Goal: Check status: Check status

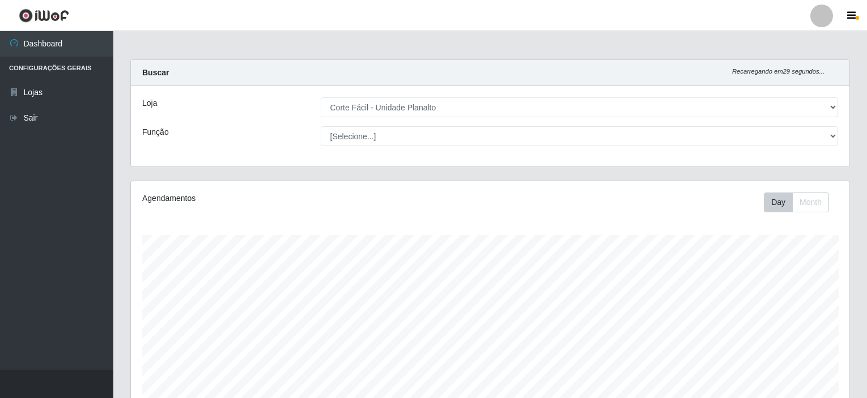
select select "202"
click at [438, 88] on div "Loja [Selecione...] Corte Fácil - Unidade Planalto Função [Selecione...] ASG AS…" at bounding box center [490, 126] width 718 height 80
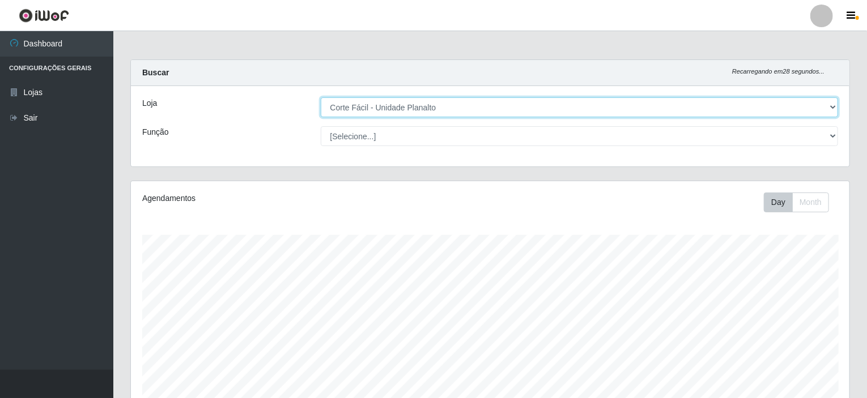
click at [436, 109] on select "[Selecione...] Corte Fácil - Unidade Planalto" at bounding box center [580, 107] width 518 height 20
click at [321, 97] on select "[Selecione...] Corte Fácil - Unidade Planalto" at bounding box center [580, 107] width 518 height 20
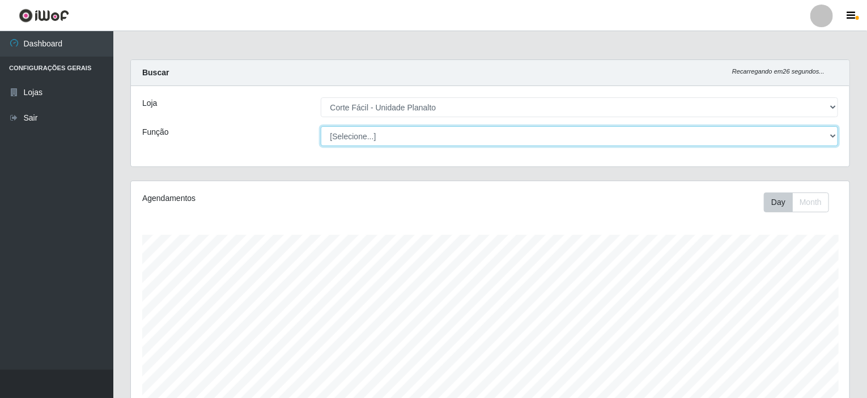
click at [467, 139] on select "[Selecione...] ASG ASG + ASG ++ Auxiliar de Estacionamento Auxiliar de Estacion…" at bounding box center [580, 136] width 518 height 20
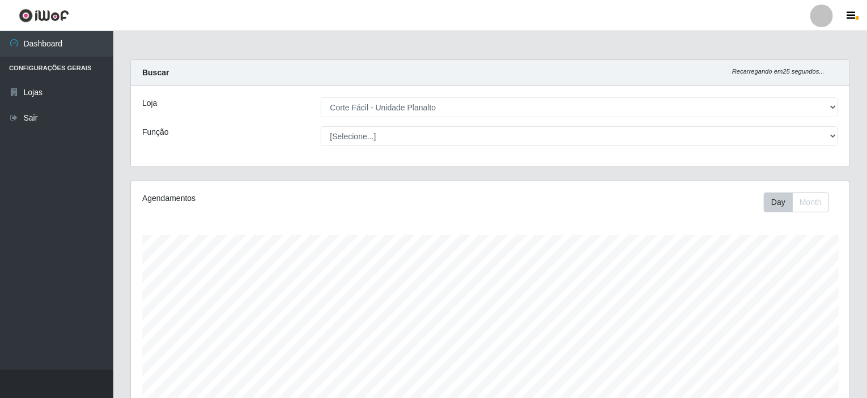
click at [260, 118] on div "Loja [Selecione...] Corte Fácil - Unidade Planalto Função [Selecione...] ASG AS…" at bounding box center [490, 126] width 718 height 80
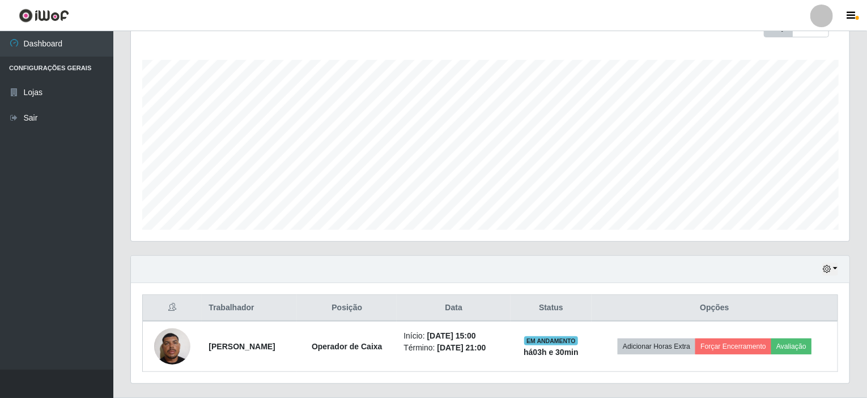
scroll to position [201, 0]
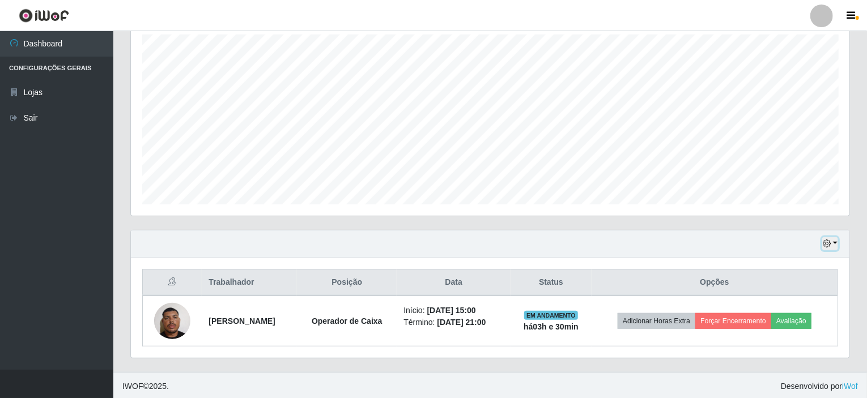
click at [827, 242] on icon "button" at bounding box center [827, 244] width 8 height 8
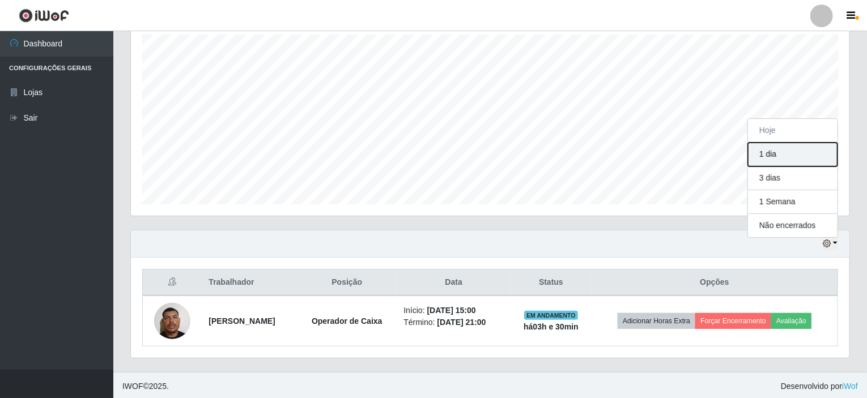
click at [770, 161] on button "1 dia" at bounding box center [793, 155] width 90 height 24
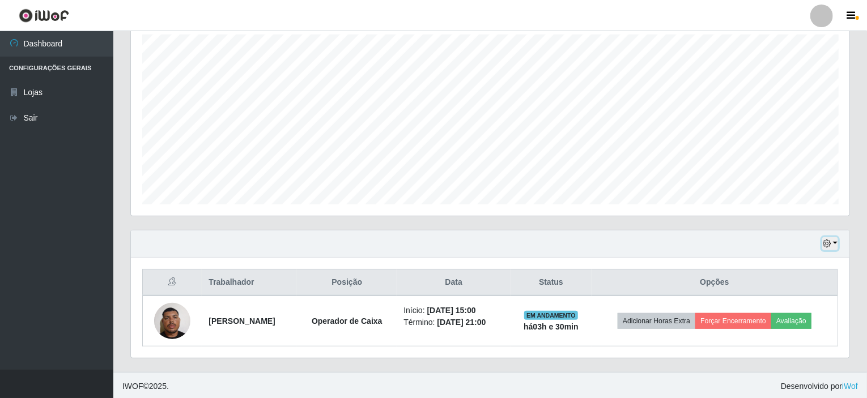
click at [831, 242] on button "button" at bounding box center [830, 243] width 16 height 13
click at [858, 186] on div "Agendamentos Day Month 28/08 Agendamentos 28.17" at bounding box center [490, 105] width 736 height 250
click at [820, 244] on div "Hoje 1 dia 3 dias 1 Semana Não encerrados" at bounding box center [490, 244] width 718 height 27
click at [823, 241] on icon "button" at bounding box center [827, 244] width 8 height 8
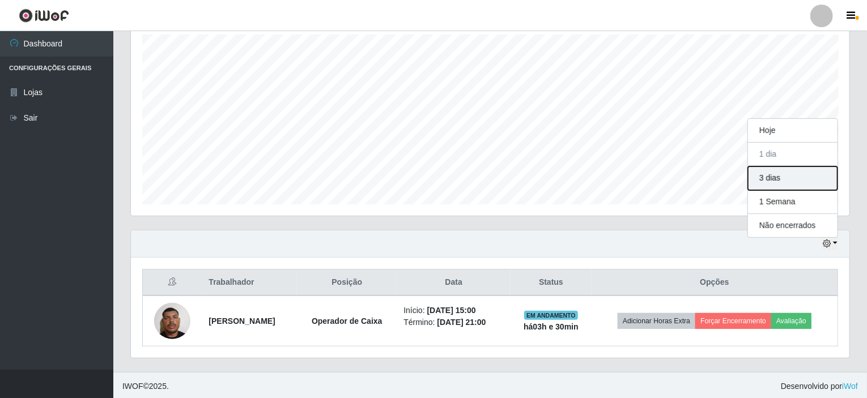
click at [801, 186] on button "3 dias" at bounding box center [793, 179] width 90 height 24
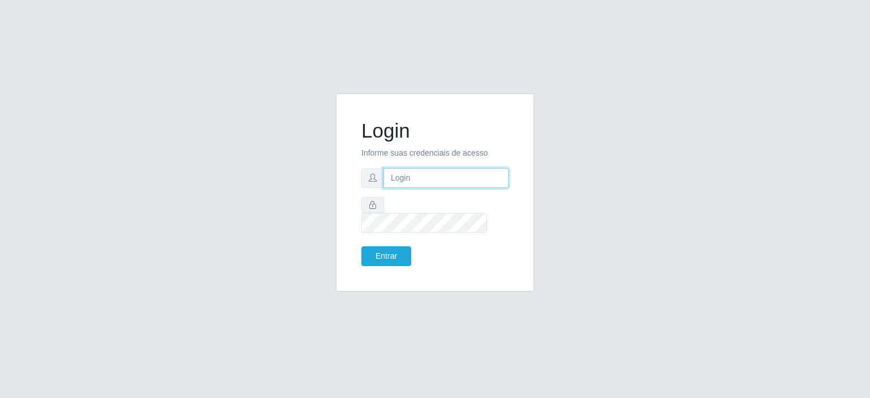
click at [423, 188] on input "text" at bounding box center [446, 178] width 125 height 20
type input "[EMAIL_ADDRESS][PERSON_NAME][DOMAIN_NAME]"
click at [399, 253] on button "Entrar" at bounding box center [386, 256] width 50 height 20
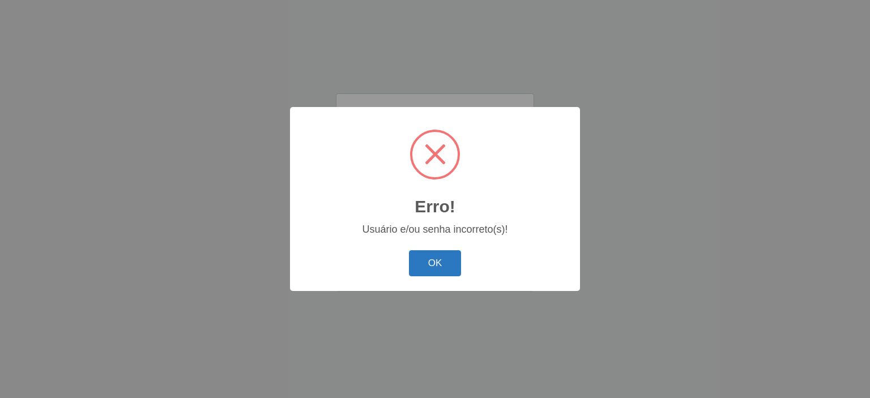
click at [458, 265] on button "OK" at bounding box center [435, 263] width 53 height 27
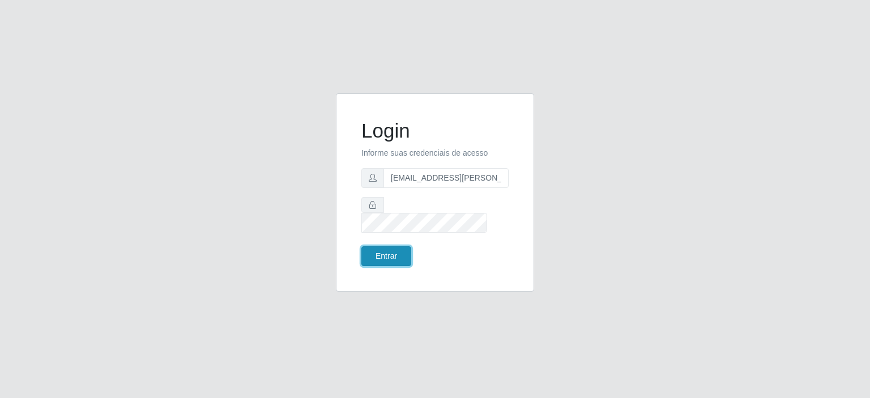
click at [401, 246] on button "Entrar" at bounding box center [386, 256] width 50 height 20
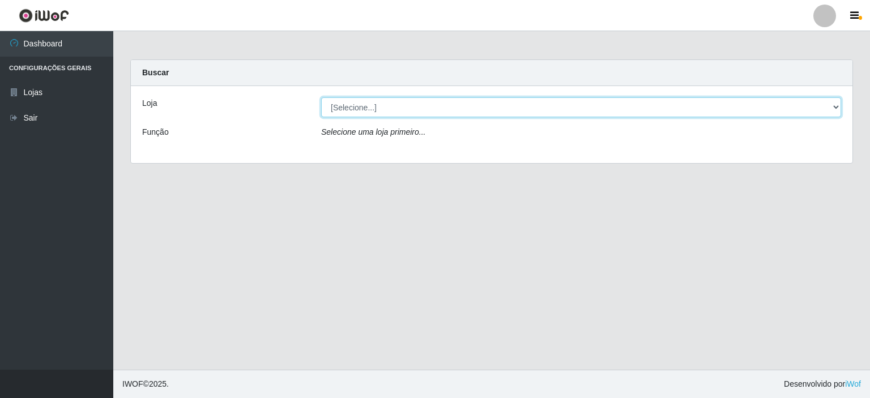
click at [665, 108] on select "[Selecione...] Corte Fácil - Unidade Planalto" at bounding box center [581, 107] width 520 height 20
select select "202"
click at [321, 97] on select "[Selecione...] Corte Fácil - Unidade Planalto" at bounding box center [581, 107] width 520 height 20
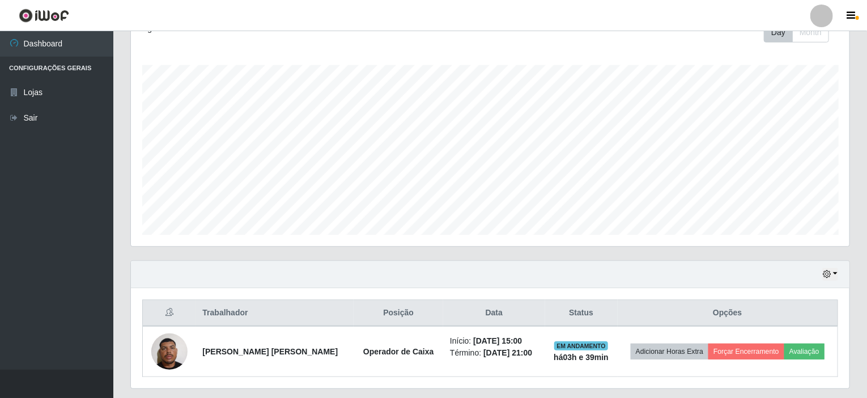
scroll to position [201, 0]
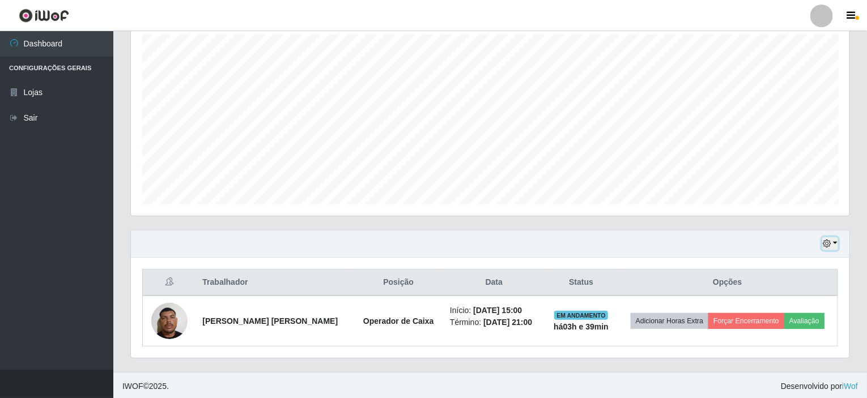
click at [832, 246] on button "button" at bounding box center [830, 243] width 16 height 13
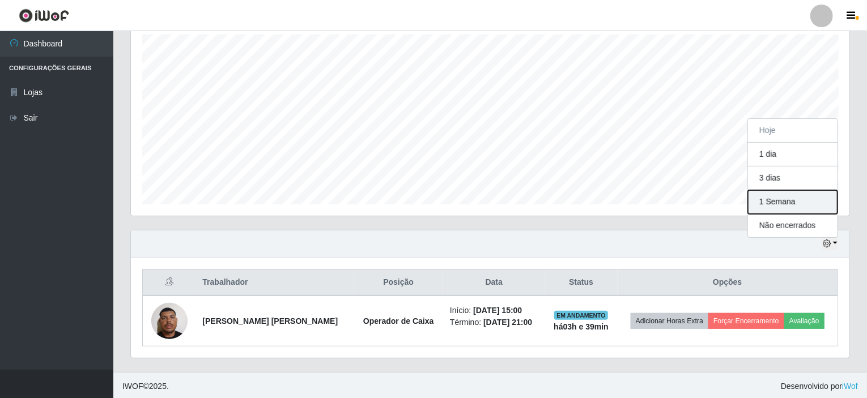
click at [784, 207] on button "1 Semana" at bounding box center [793, 202] width 90 height 24
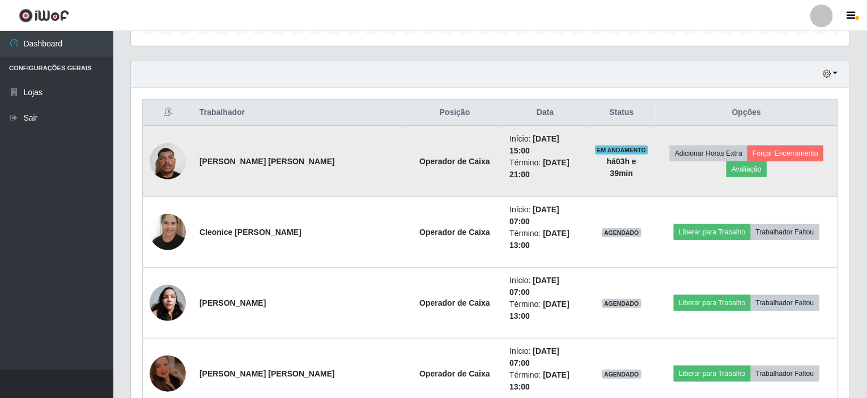
scroll to position [314, 0]
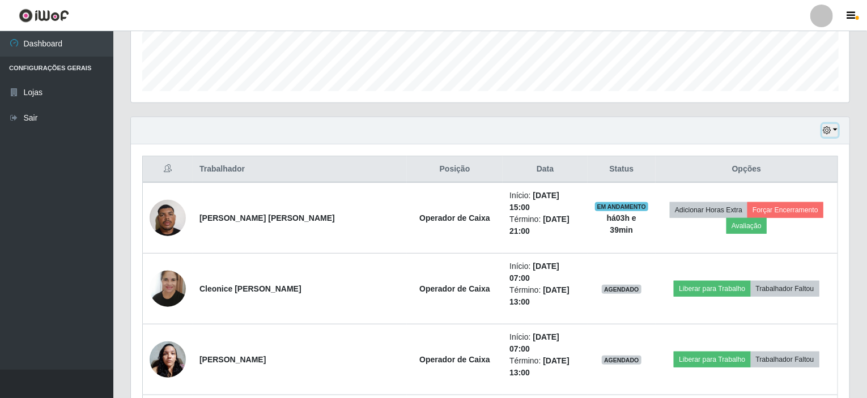
click at [828, 131] on icon "button" at bounding box center [827, 130] width 8 height 8
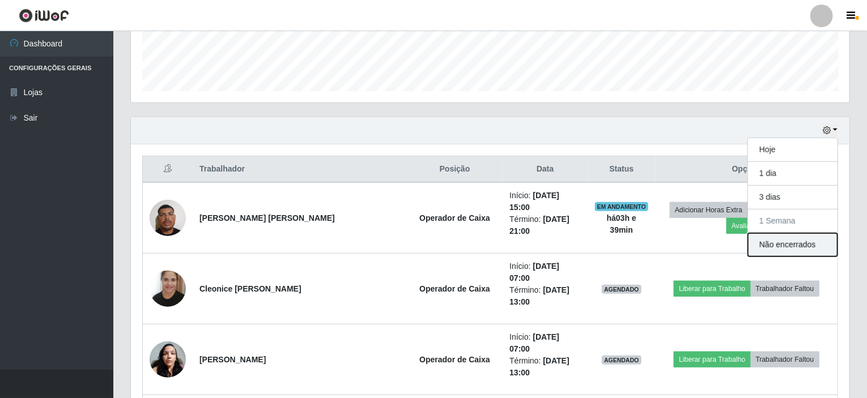
click at [819, 244] on button "Não encerrados" at bounding box center [793, 244] width 90 height 23
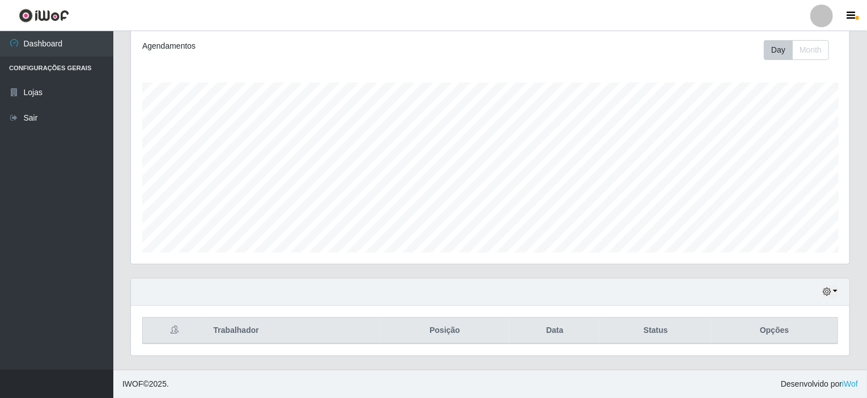
scroll to position [150, 0]
click at [828, 293] on icon "button" at bounding box center [827, 294] width 8 height 8
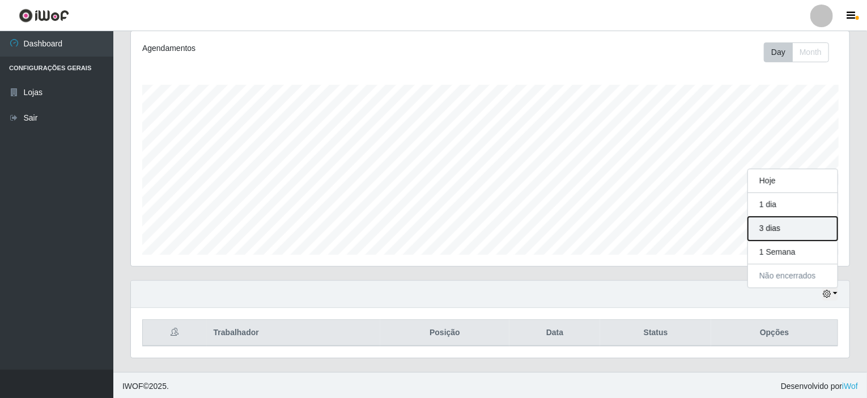
click at [777, 229] on button "3 dias" at bounding box center [793, 229] width 90 height 24
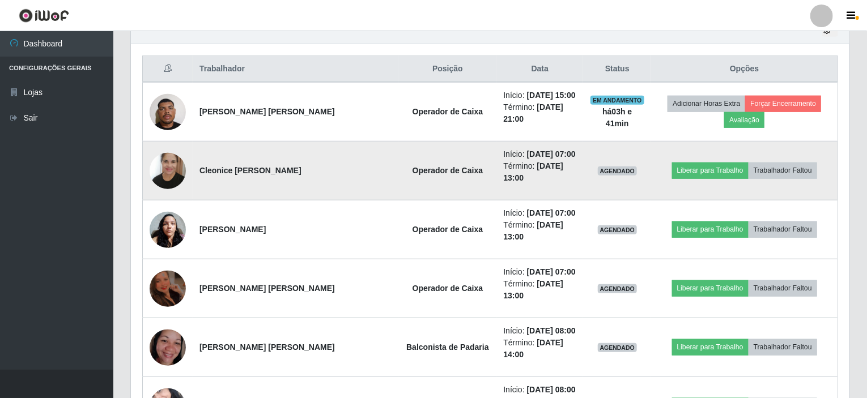
scroll to position [433, 0]
